Goal: Use online tool/utility: Utilize a website feature to perform a specific function

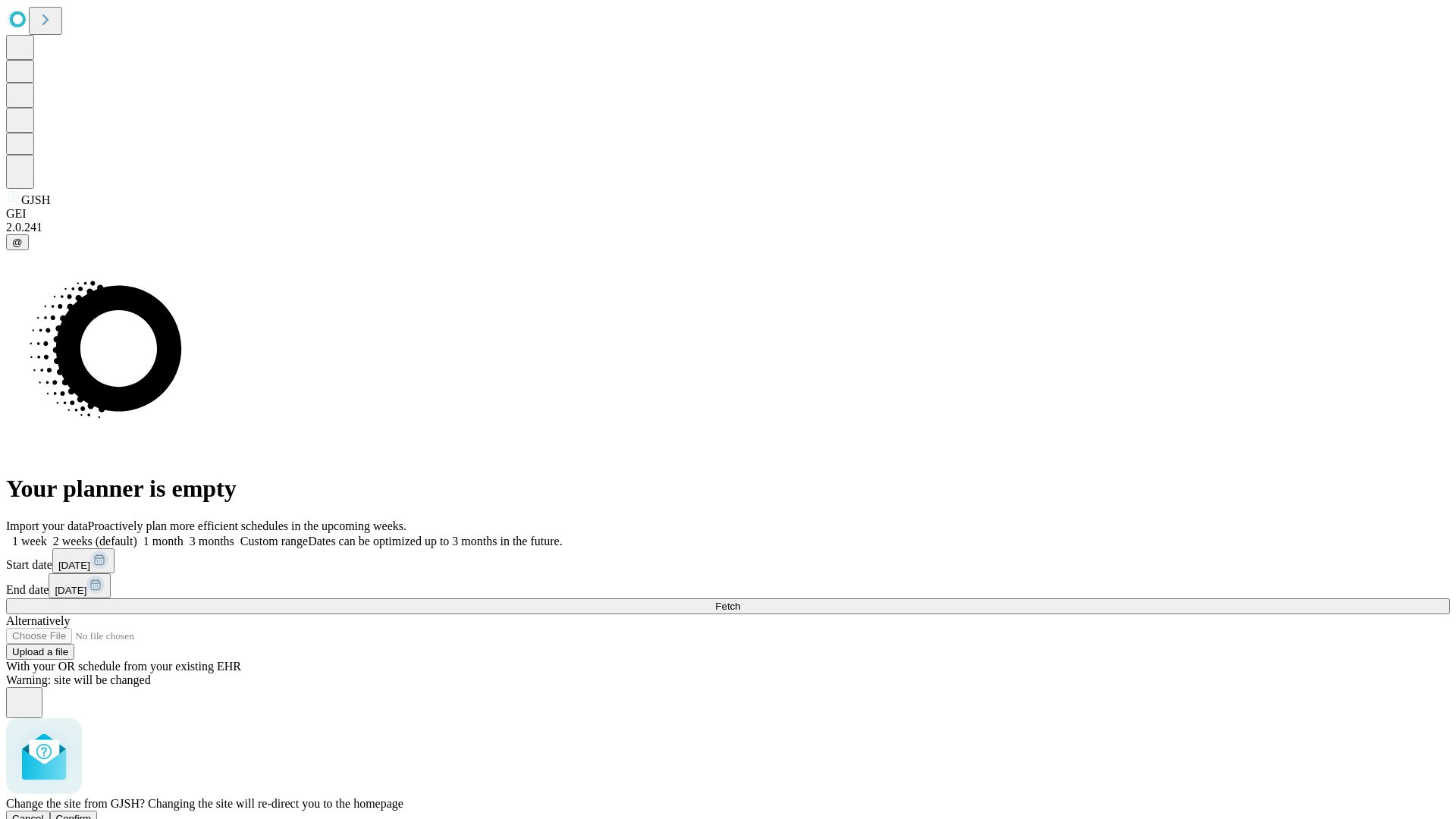
click at [91, 813] on span "Confirm" at bounding box center [74, 819] width 35 height 12
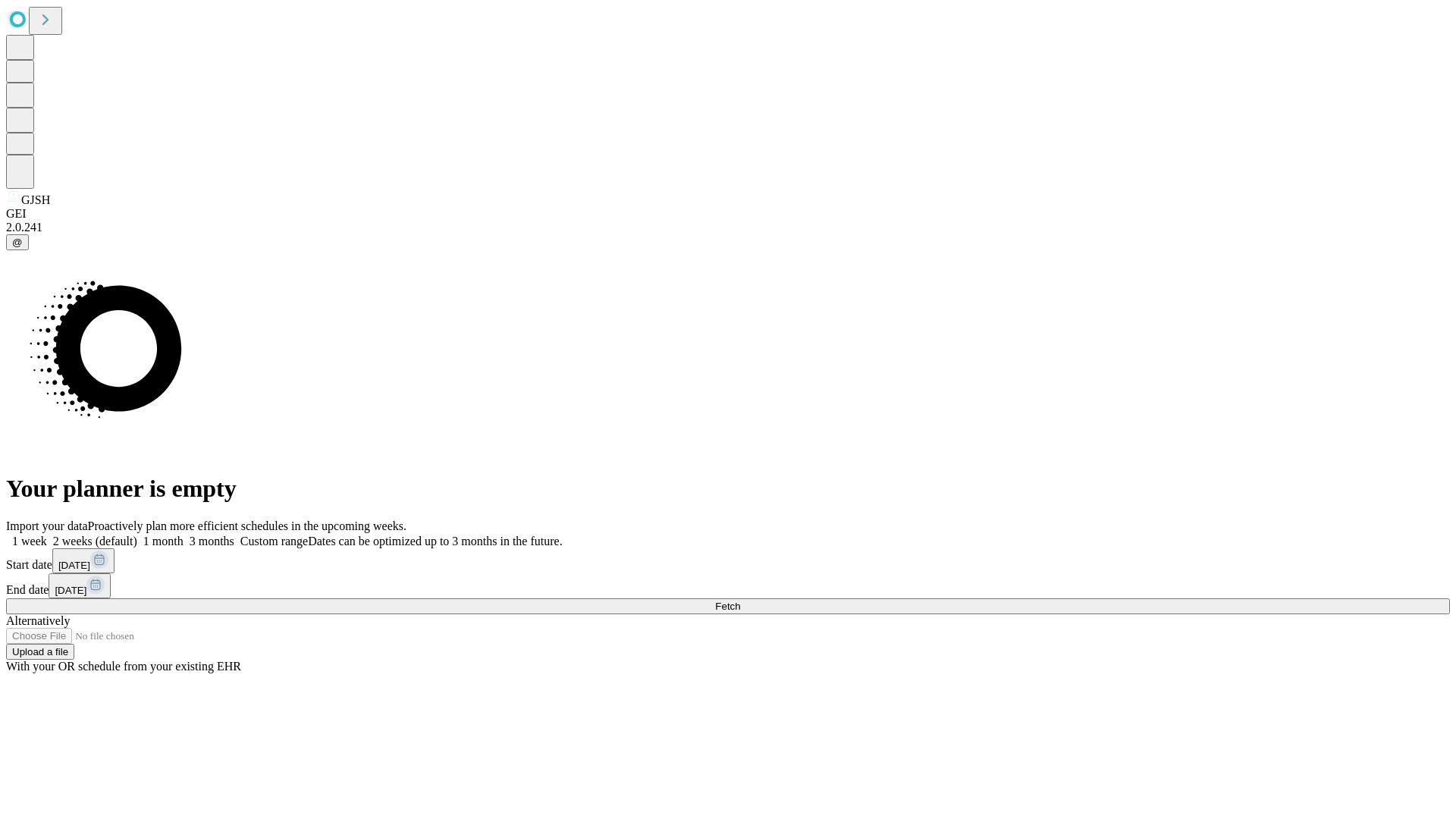
click at [184, 535] on label "1 month" at bounding box center [160, 541] width 46 height 13
click at [740, 601] on span "Fetch" at bounding box center [727, 607] width 25 height 12
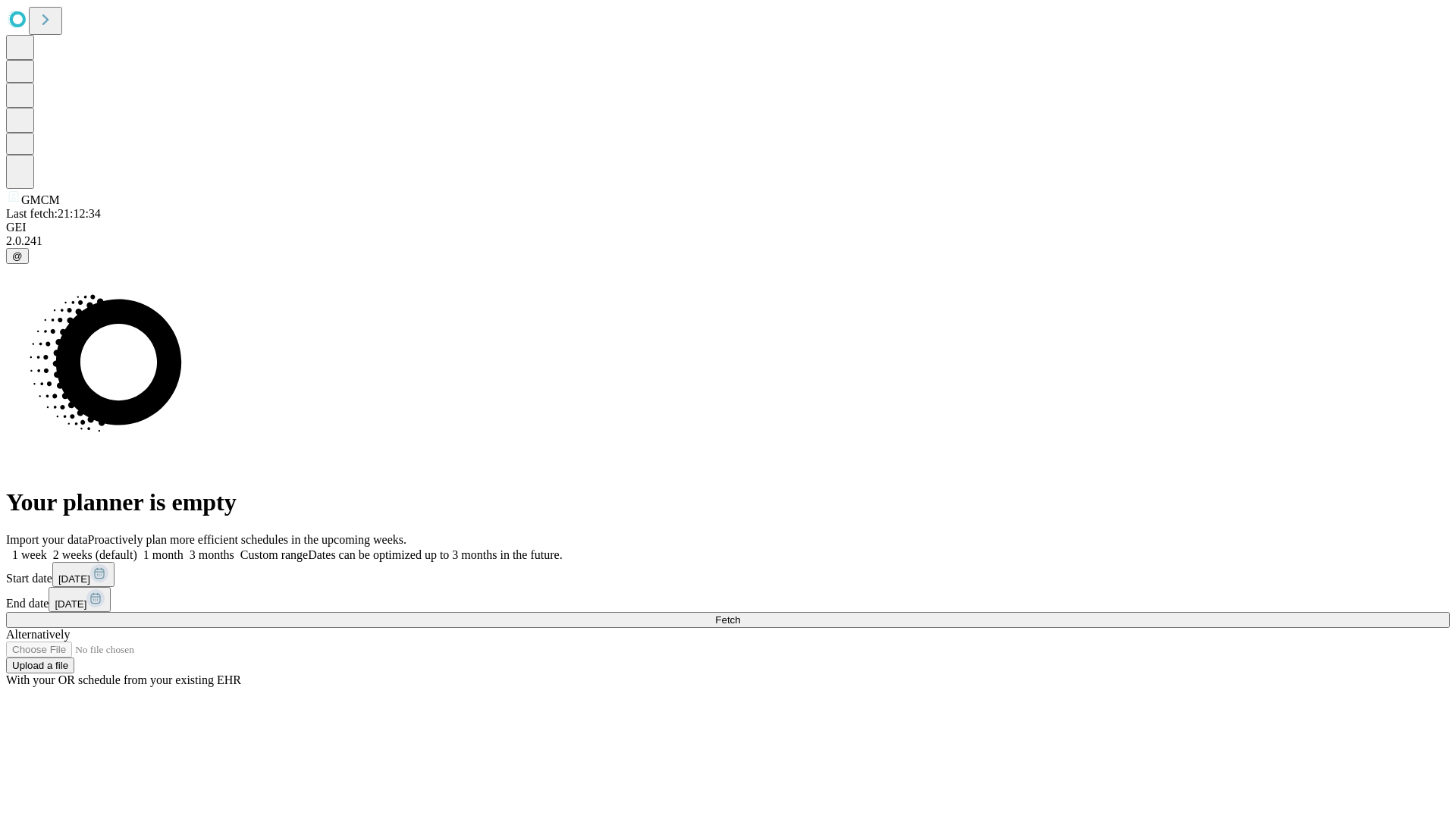
click at [184, 549] on label "1 month" at bounding box center [160, 555] width 46 height 13
click at [740, 615] on span "Fetch" at bounding box center [727, 621] width 25 height 12
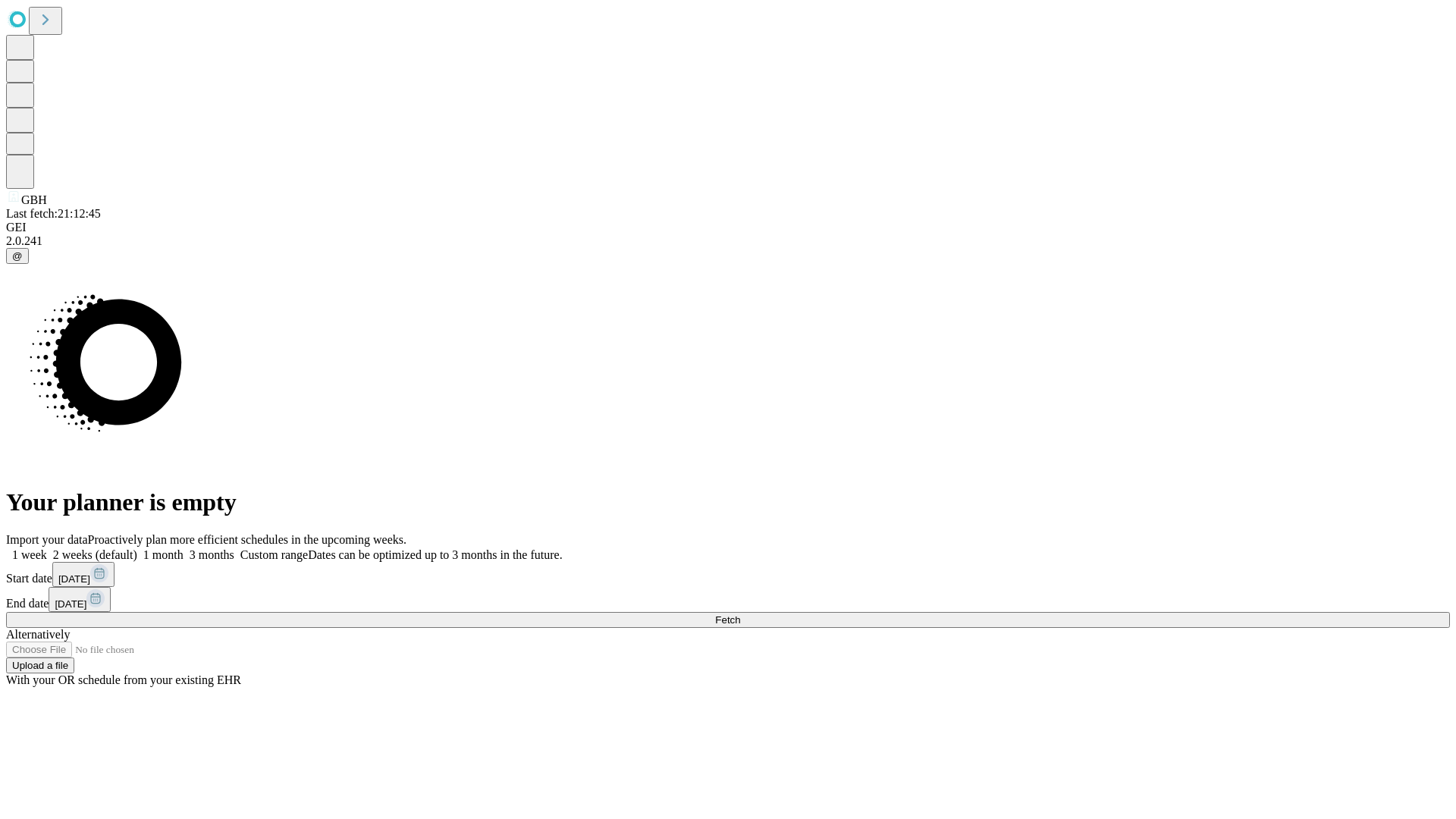
click at [184, 549] on label "1 month" at bounding box center [160, 555] width 46 height 13
click at [740, 615] on span "Fetch" at bounding box center [727, 621] width 25 height 12
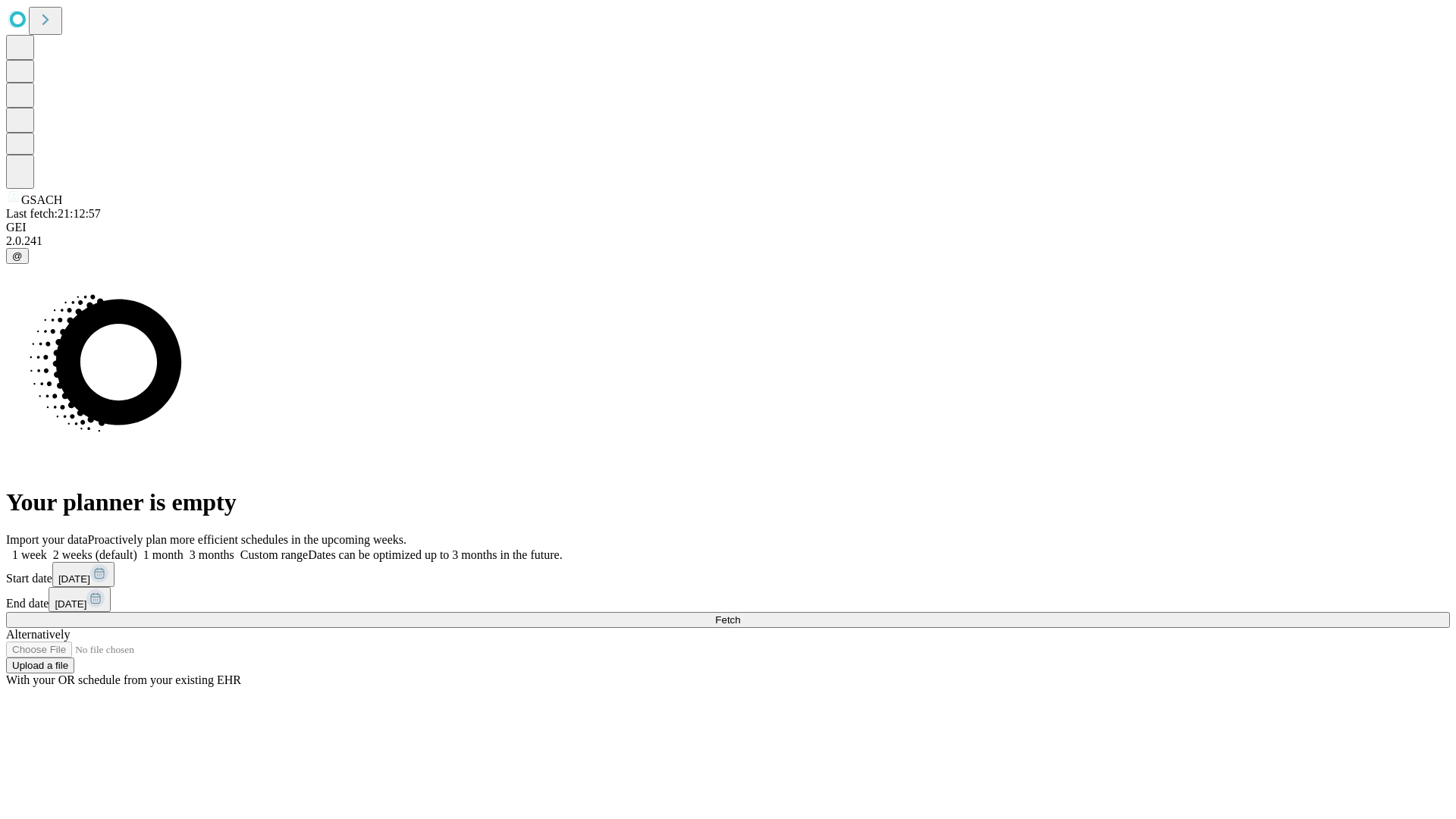
click at [184, 549] on label "1 month" at bounding box center [160, 555] width 46 height 13
click at [740, 615] on span "Fetch" at bounding box center [727, 621] width 25 height 12
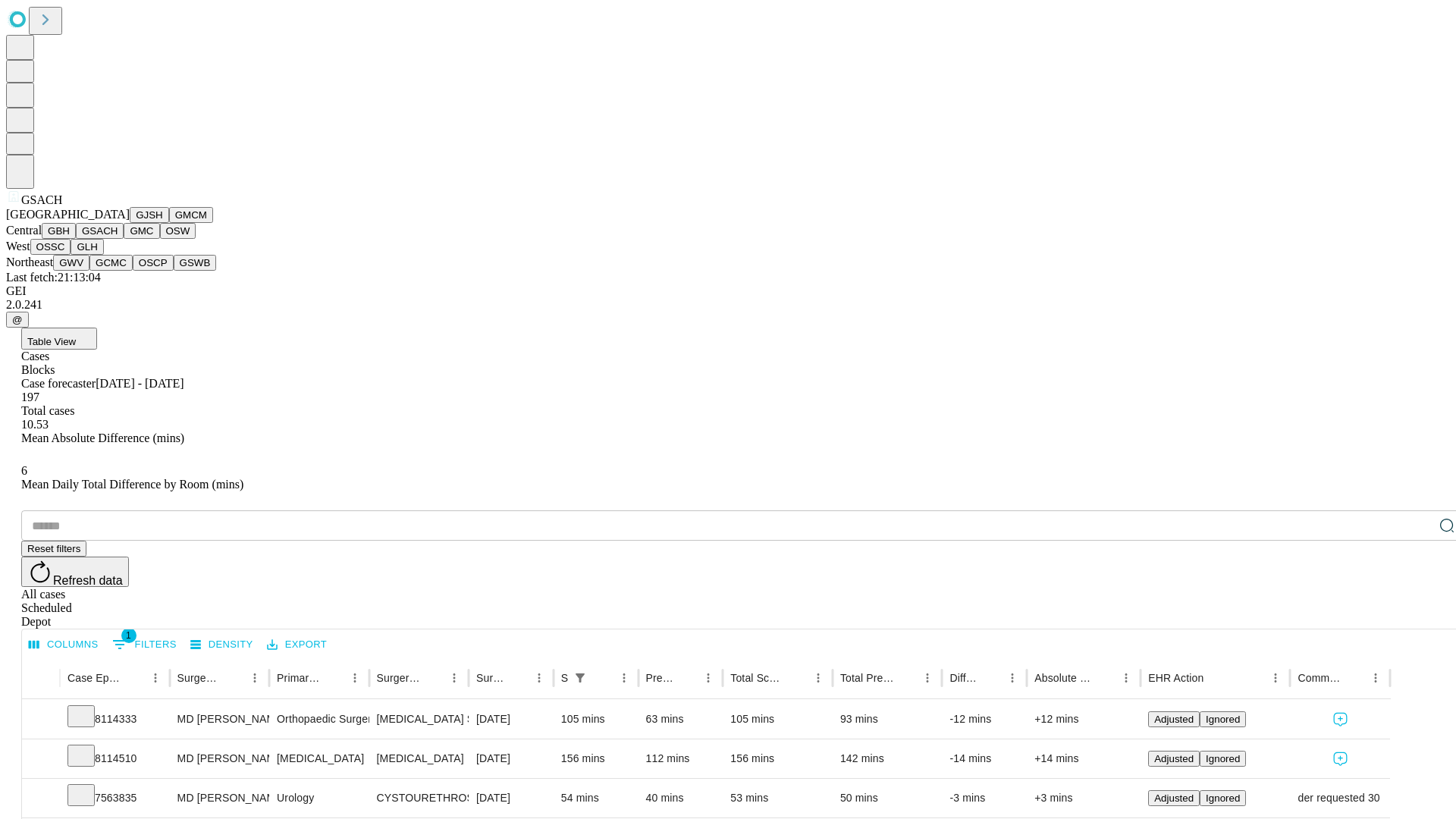
click at [124, 239] on button "GMC" at bounding box center [141, 231] width 35 height 16
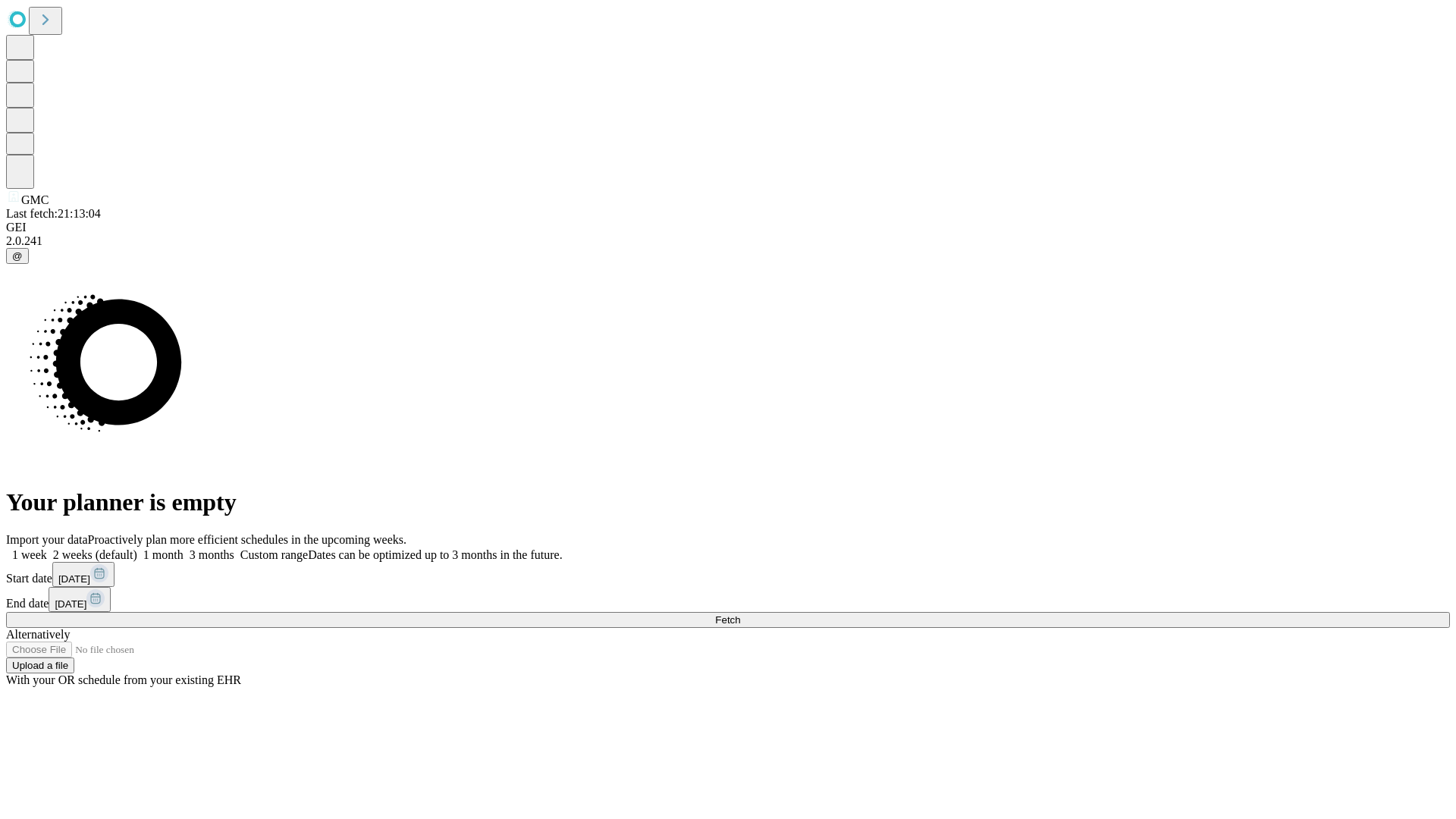
click at [184, 549] on label "1 month" at bounding box center [160, 555] width 46 height 13
click at [740, 615] on span "Fetch" at bounding box center [727, 621] width 25 height 12
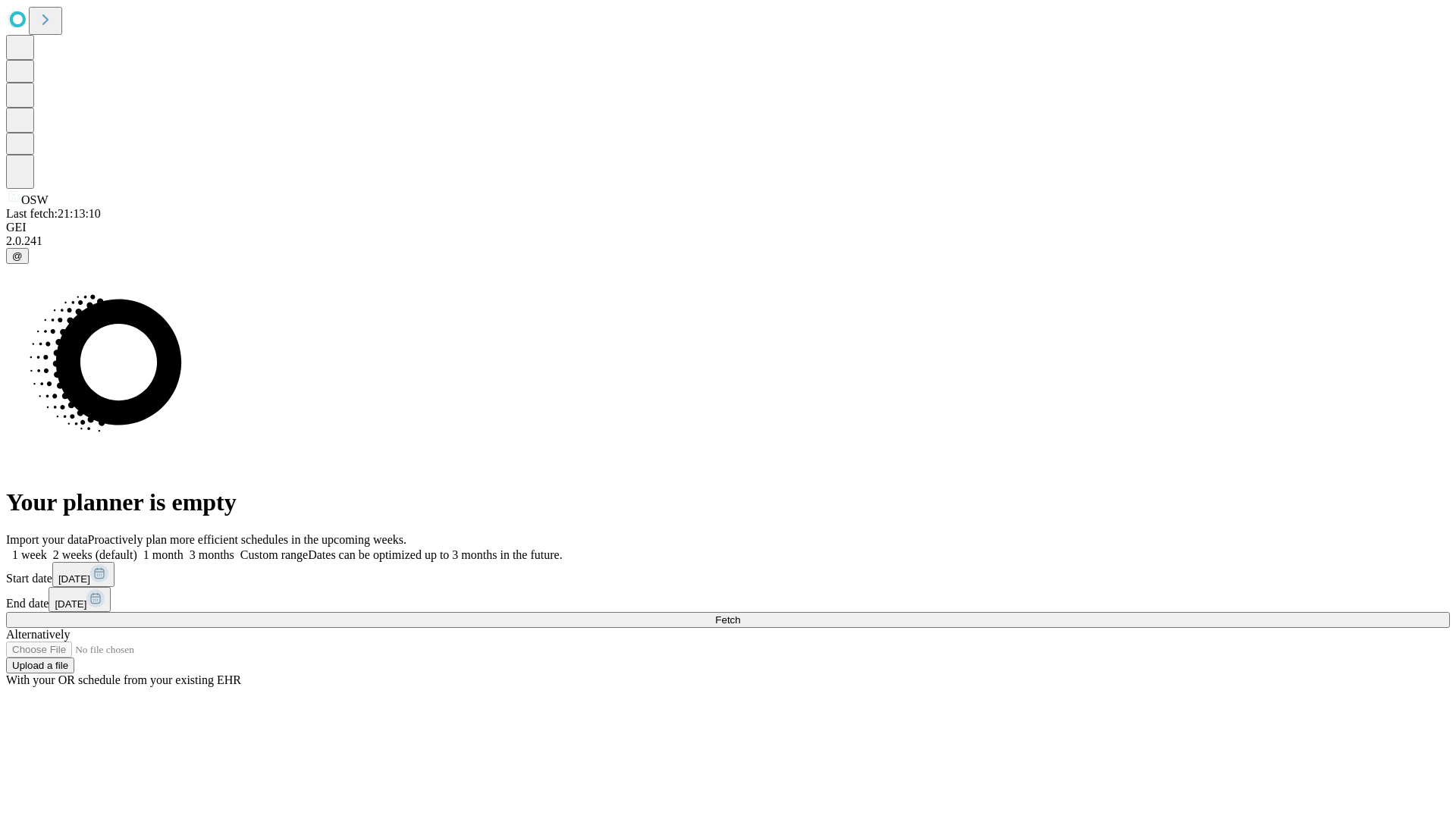
click at [184, 549] on label "1 month" at bounding box center [160, 555] width 46 height 13
click at [740, 615] on span "Fetch" at bounding box center [727, 621] width 25 height 12
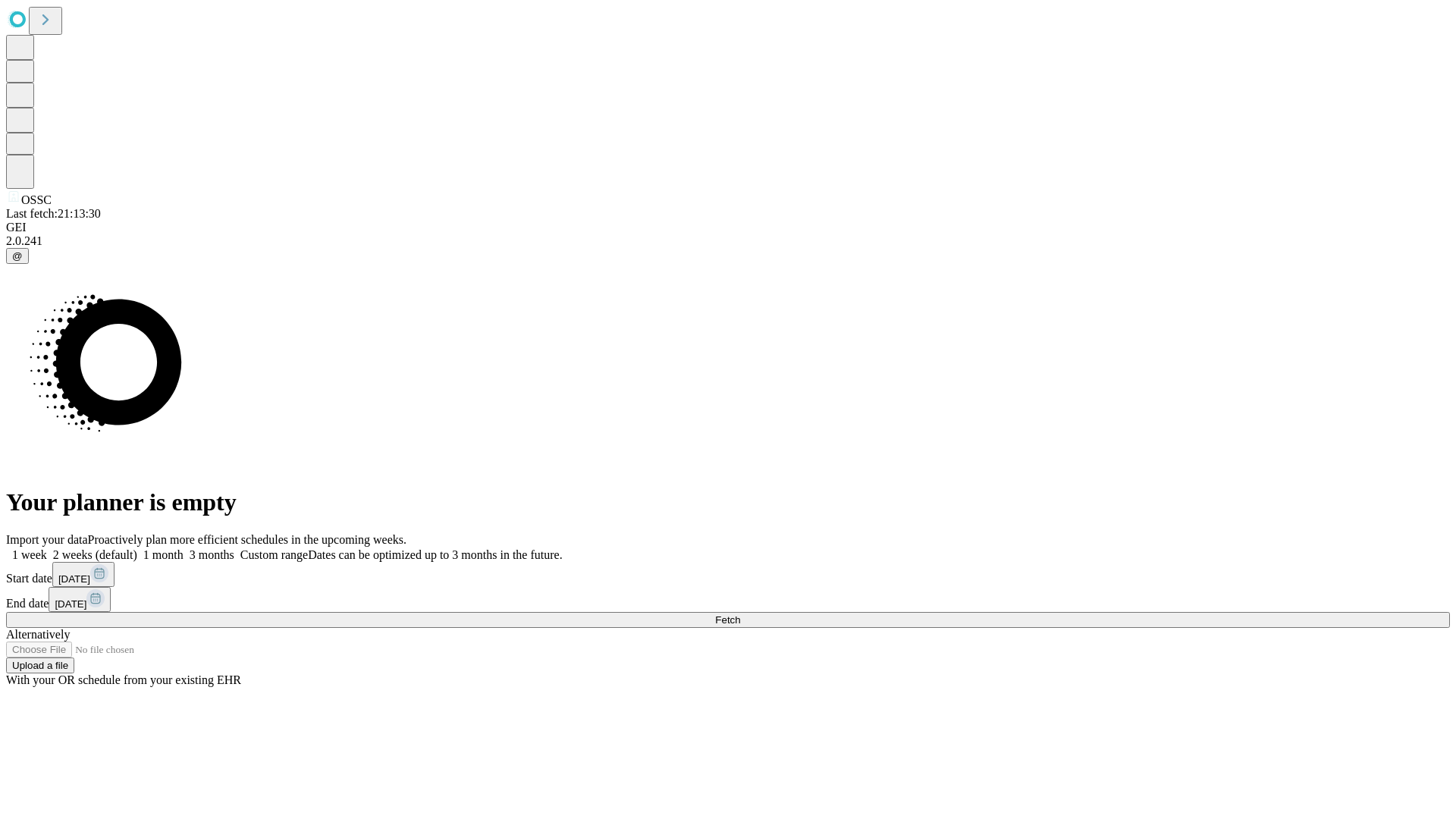
click at [184, 549] on label "1 month" at bounding box center [160, 555] width 46 height 13
click at [740, 615] on span "Fetch" at bounding box center [727, 621] width 25 height 12
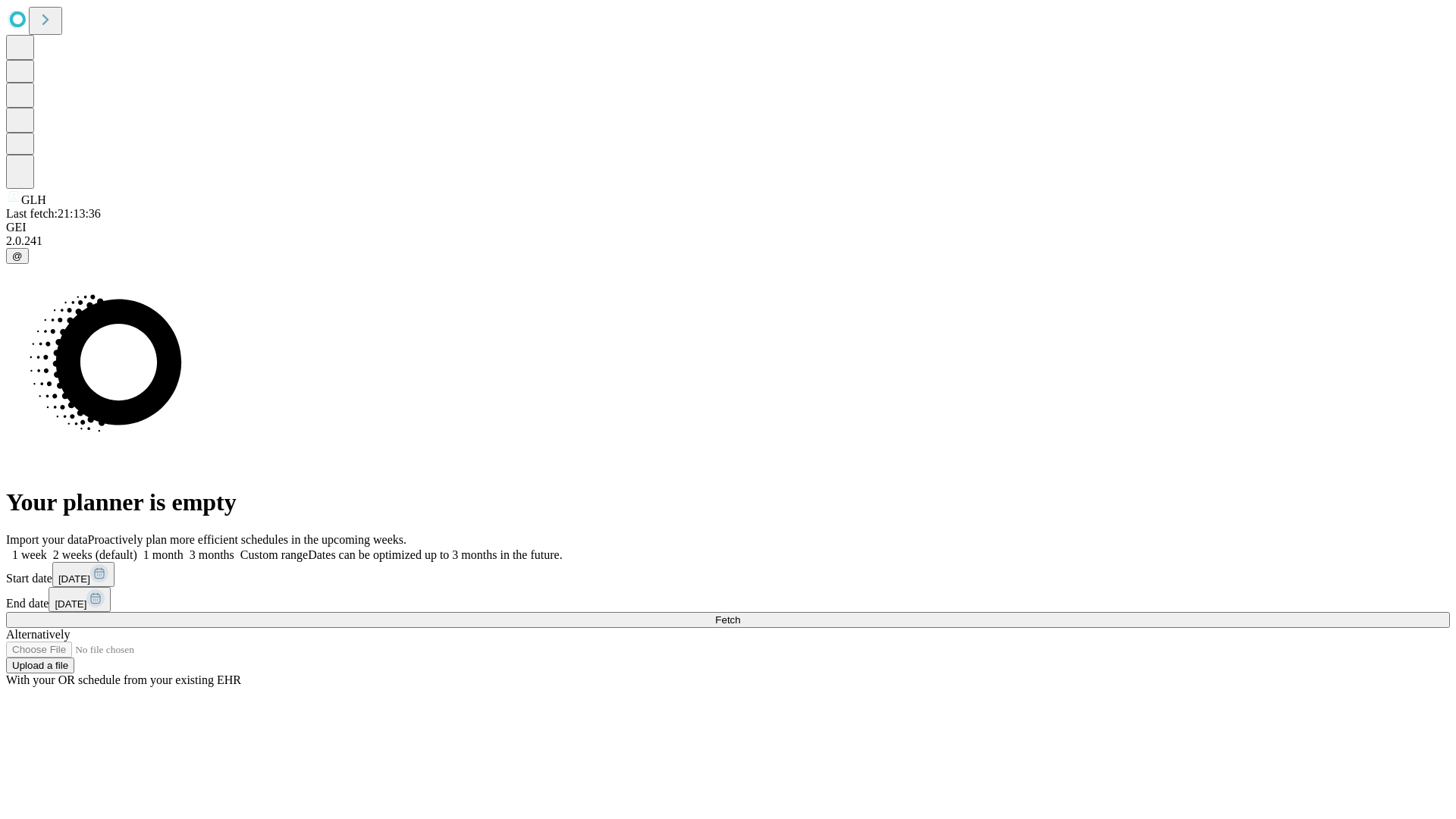
click at [184, 549] on label "1 month" at bounding box center [160, 555] width 46 height 13
click at [740, 615] on span "Fetch" at bounding box center [727, 621] width 25 height 12
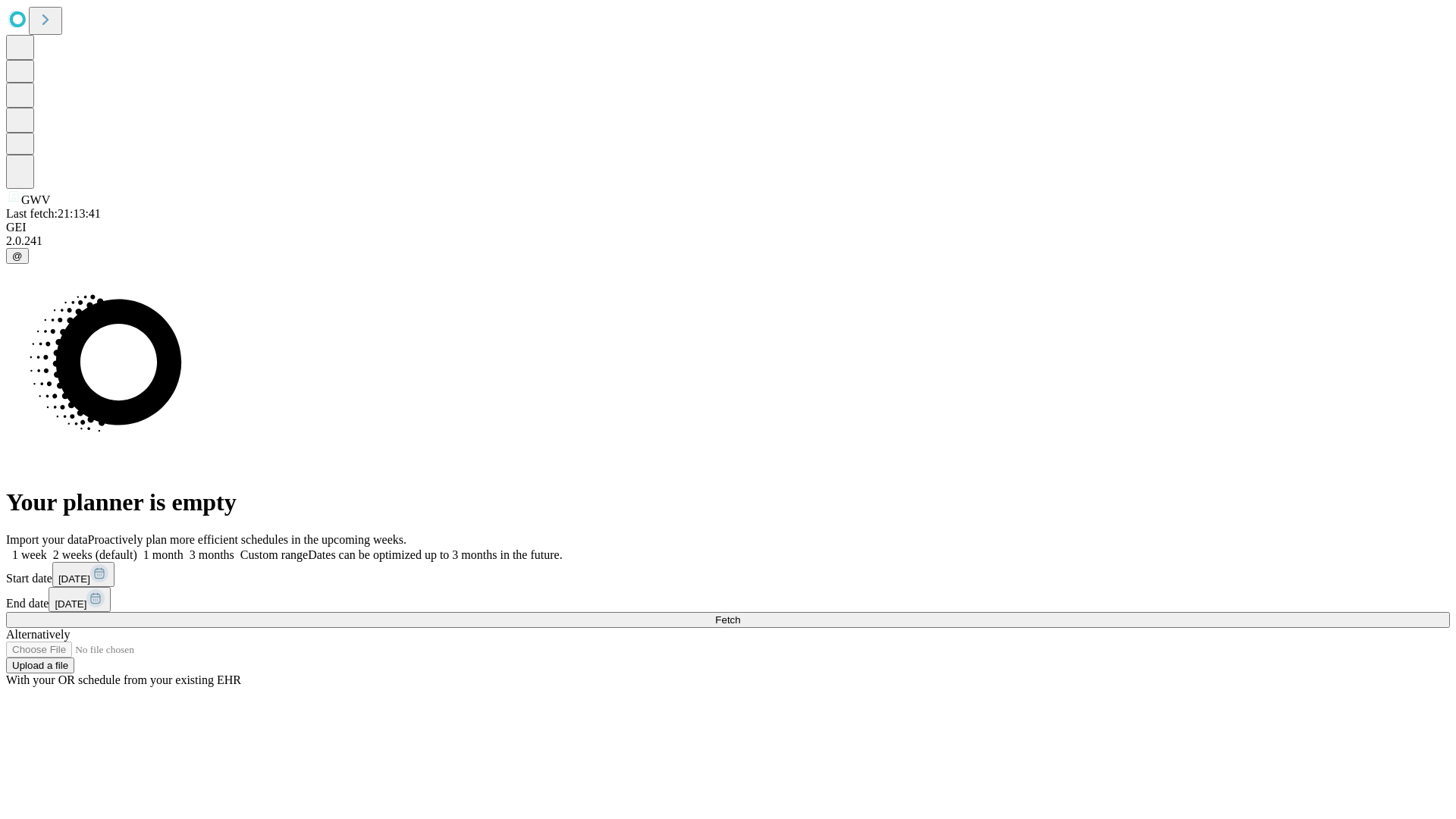
click at [184, 549] on label "1 month" at bounding box center [160, 555] width 46 height 13
click at [740, 615] on span "Fetch" at bounding box center [727, 621] width 25 height 12
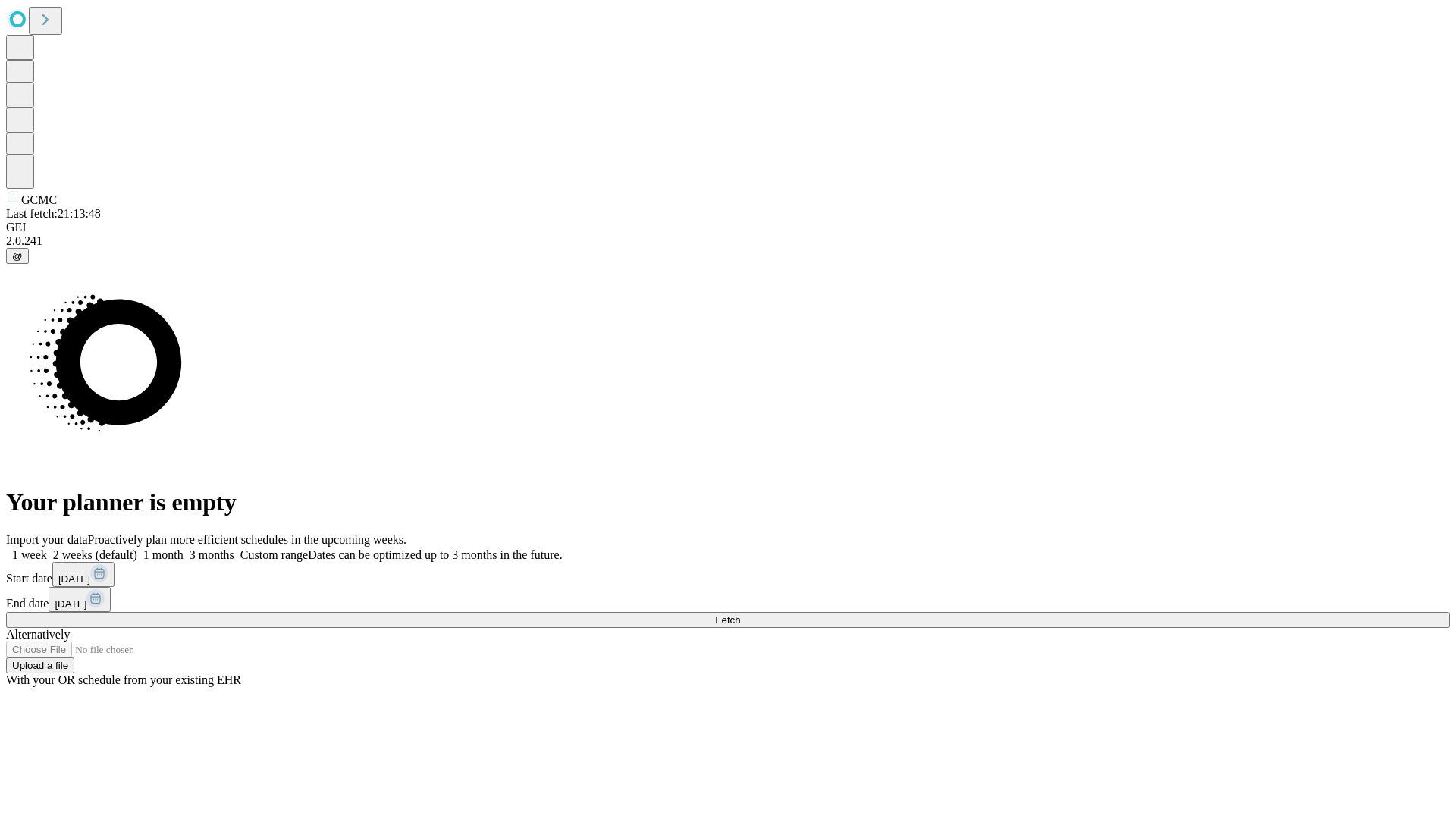
click at [184, 549] on label "1 month" at bounding box center [160, 555] width 46 height 13
click at [740, 615] on span "Fetch" at bounding box center [727, 621] width 25 height 12
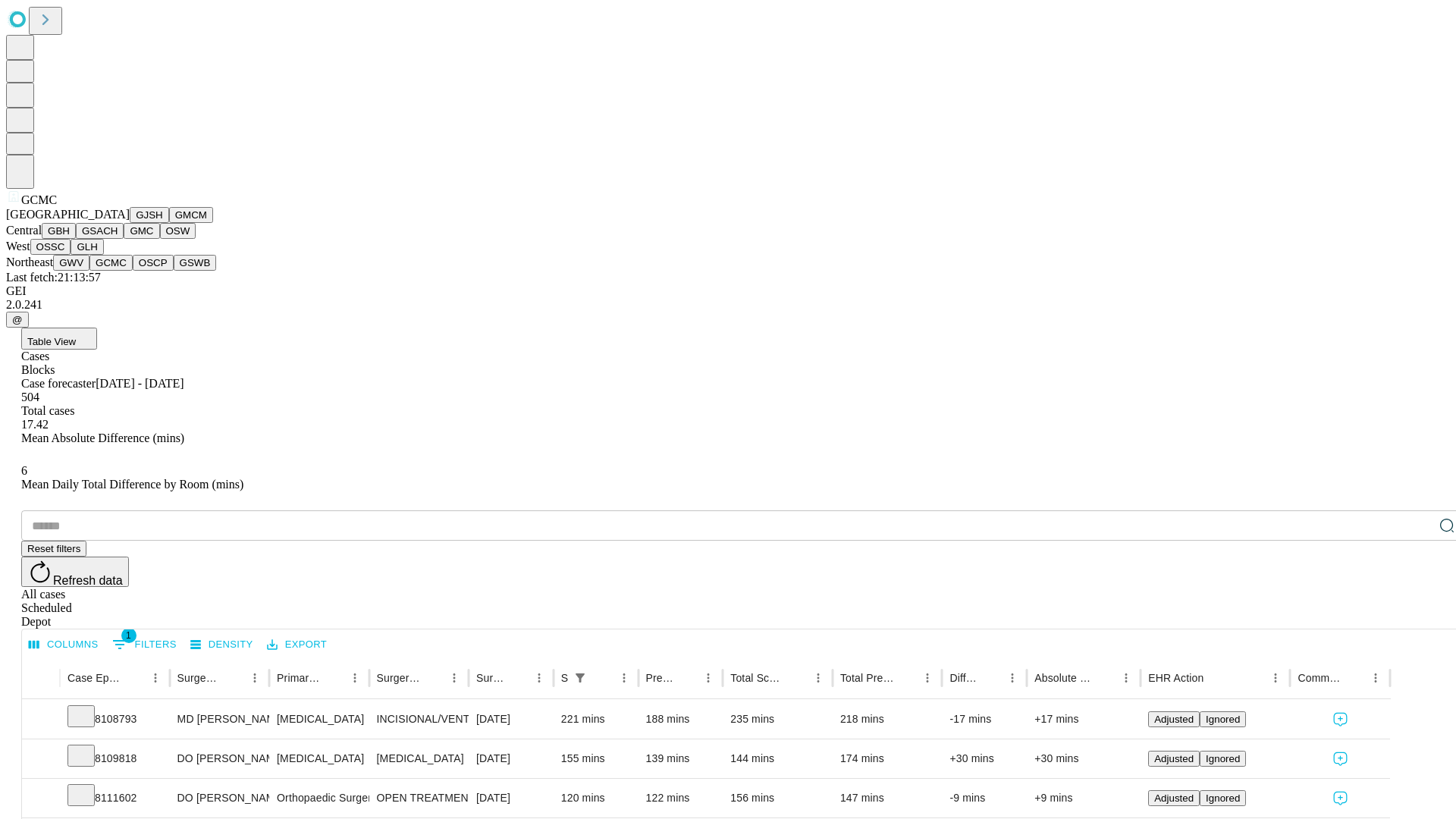
click at [133, 271] on button "OSCP" at bounding box center [153, 263] width 41 height 16
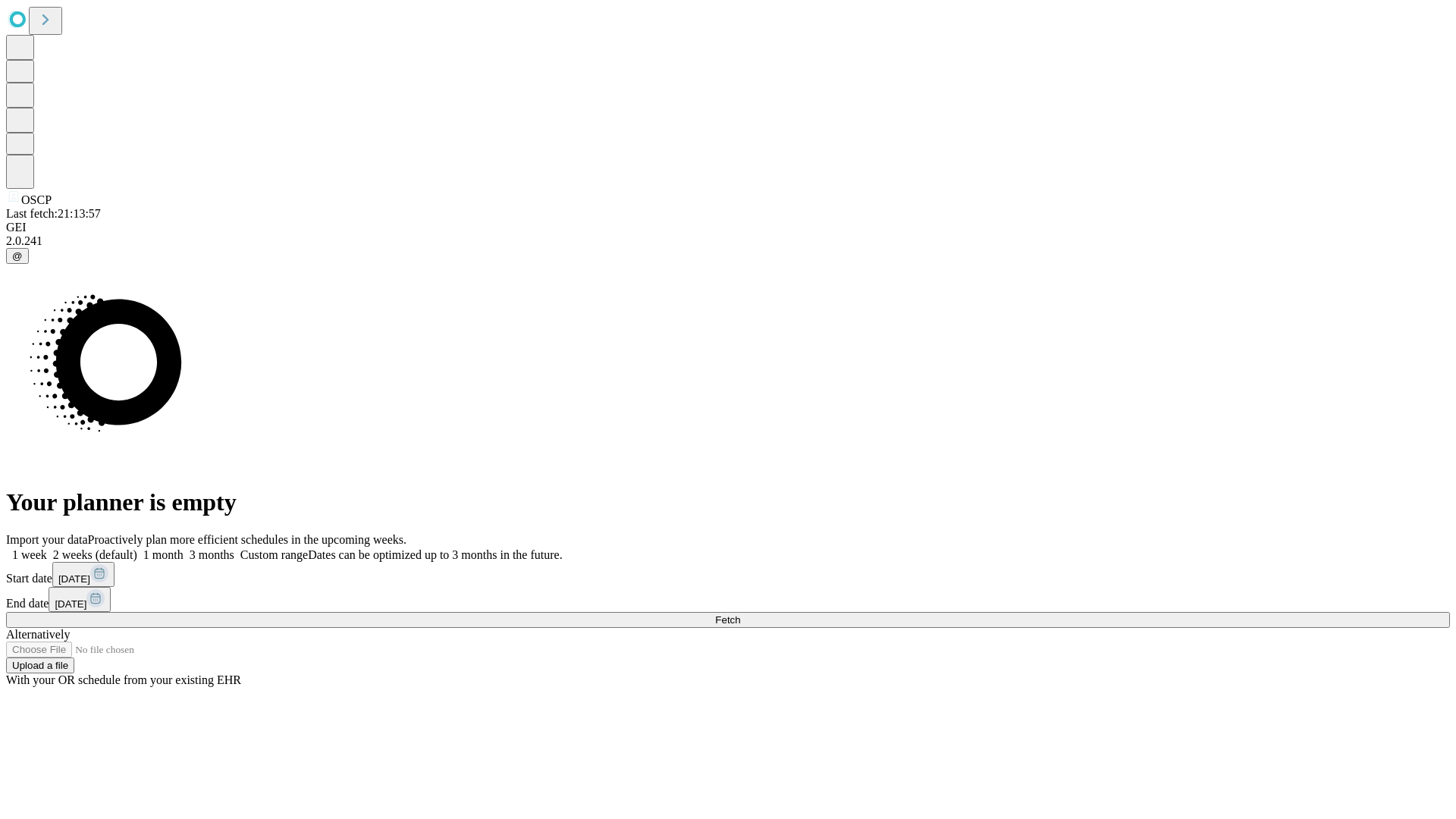
click at [184, 549] on label "1 month" at bounding box center [160, 555] width 46 height 13
click at [740, 615] on span "Fetch" at bounding box center [727, 621] width 25 height 12
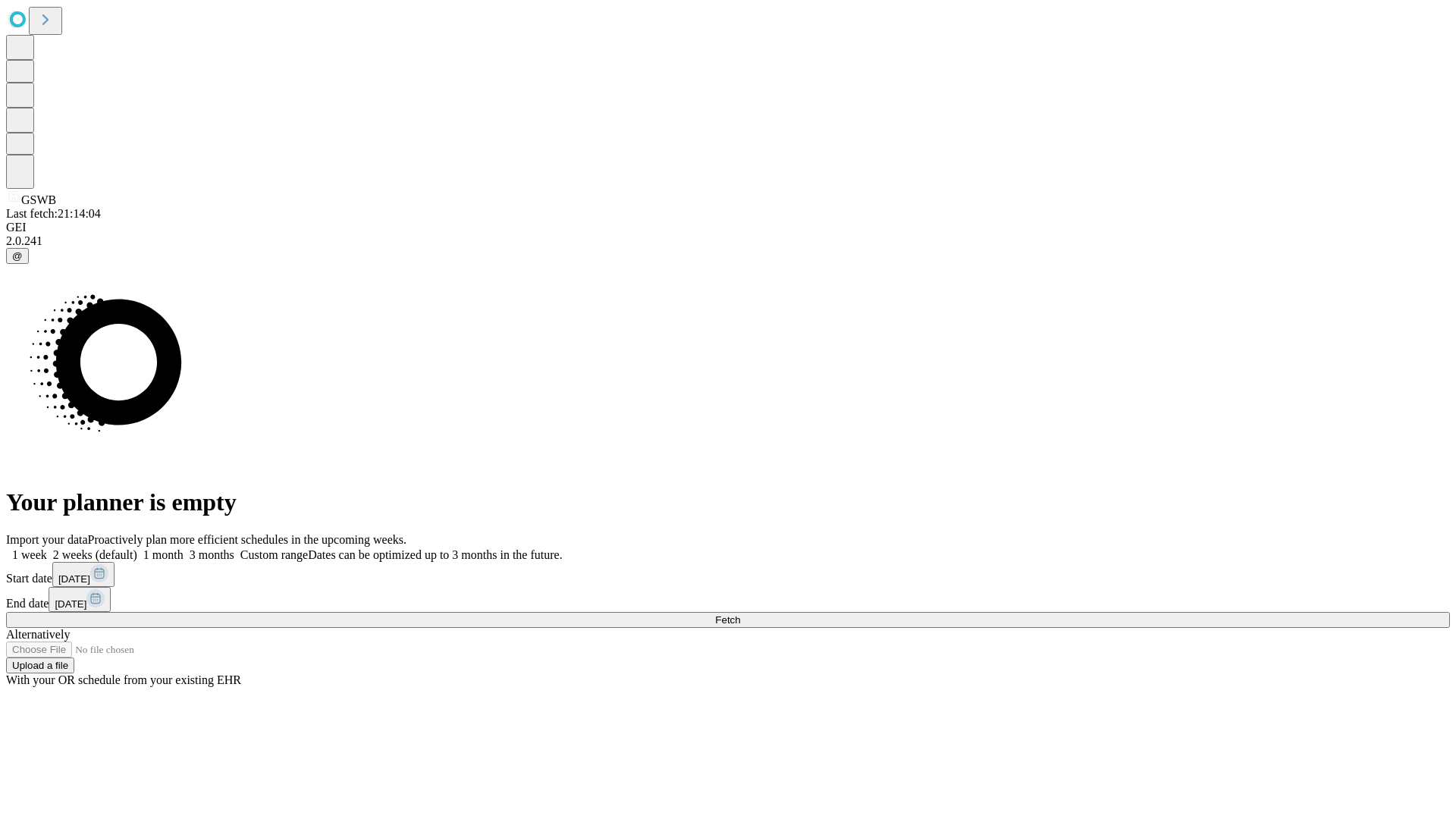
click at [184, 549] on label "1 month" at bounding box center [160, 555] width 46 height 13
click at [740, 615] on span "Fetch" at bounding box center [727, 621] width 25 height 12
